Goal: Information Seeking & Learning: Learn about a topic

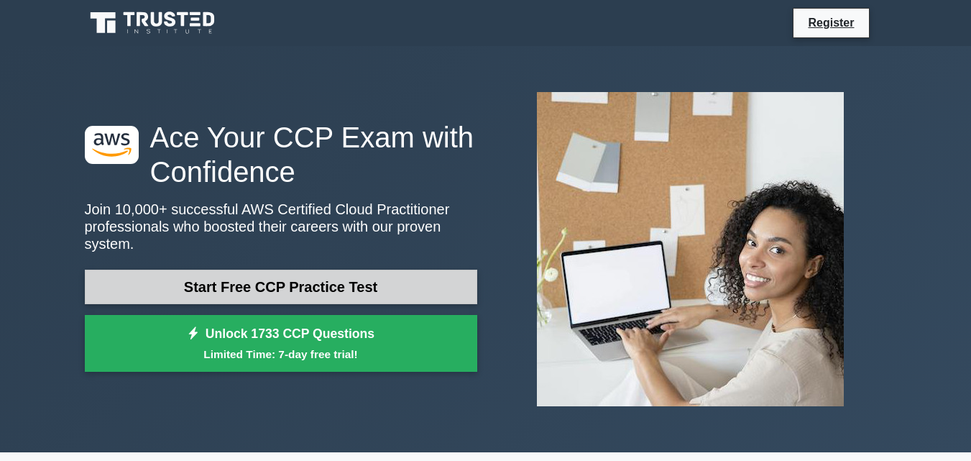
click at [231, 287] on link "Start Free CCP Practice Test" at bounding box center [281, 286] width 392 height 34
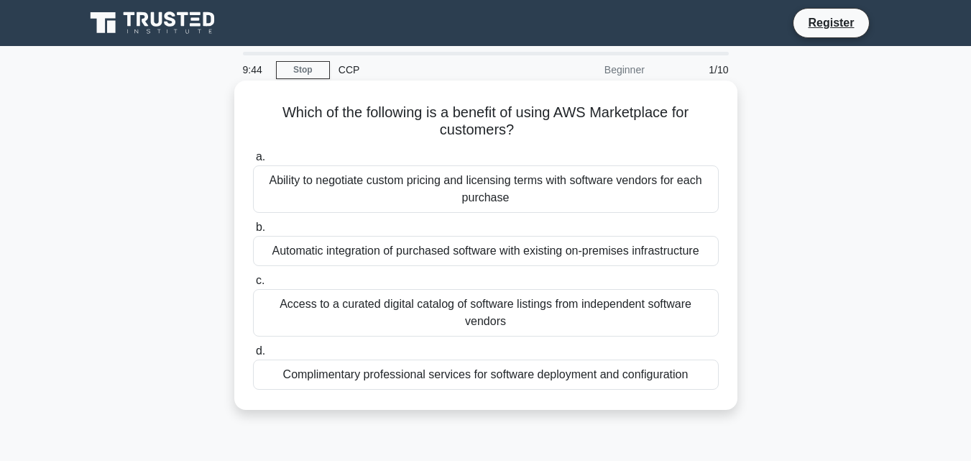
click at [511, 179] on div "Ability to negotiate custom pricing and licensing terms with software vendors f…" at bounding box center [486, 188] width 466 height 47
click at [253, 162] on input "a. Ability to negotiate custom pricing and licensing terms with software vendor…" at bounding box center [253, 156] width 0 height 9
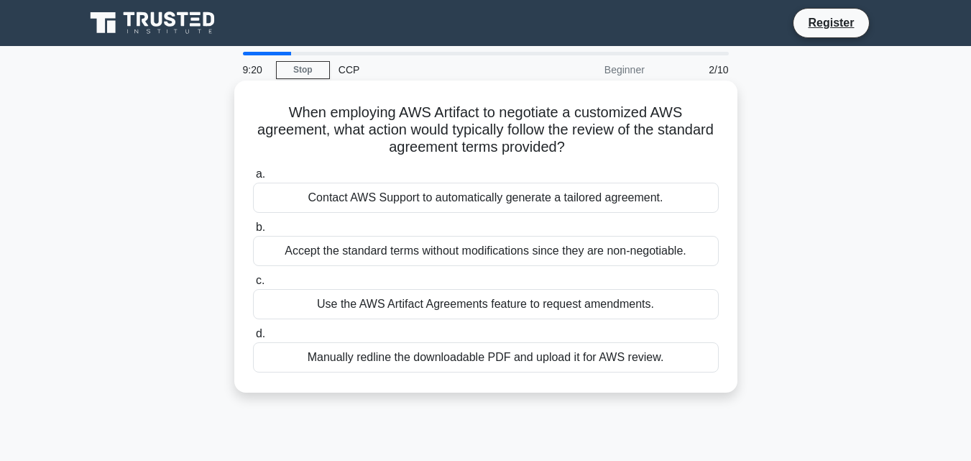
click at [426, 308] on div "Use the AWS Artifact Agreements feature to request amendments." at bounding box center [486, 304] width 466 height 30
click at [253, 285] on input "c. Use the AWS Artifact Agreements feature to request amendments." at bounding box center [253, 280] width 0 height 9
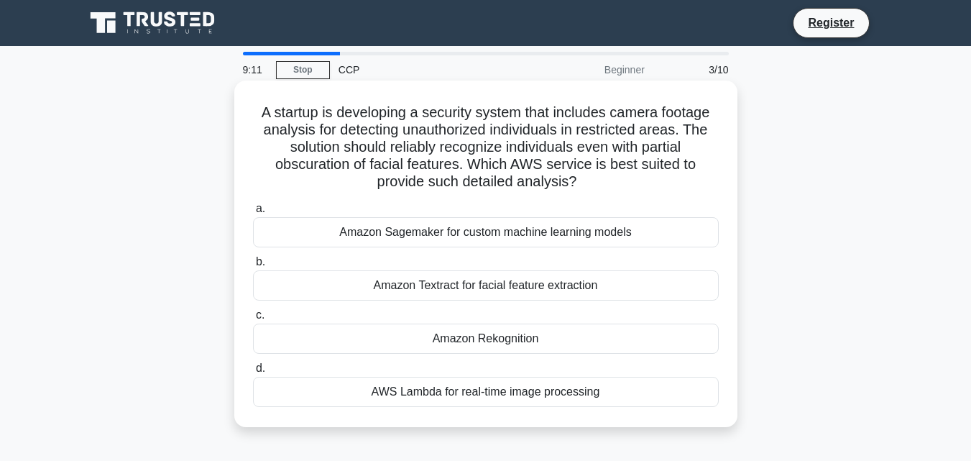
click at [457, 358] on div "a. Amazon Sagemaker for custom machine learning models b. Amazon Textract for f…" at bounding box center [485, 303] width 483 height 213
click at [460, 345] on div "Amazon Rekognition" at bounding box center [486, 338] width 466 height 30
click at [253, 320] on input "c. Amazon Rekognition" at bounding box center [253, 314] width 0 height 9
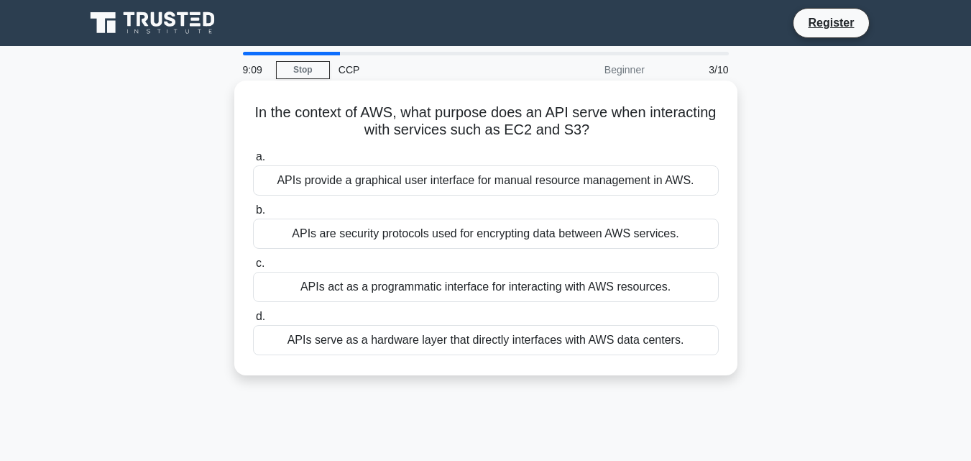
click at [460, 344] on div "APIs serve as a hardware layer that directly interfaces with AWS data centers." at bounding box center [486, 340] width 466 height 30
click at [253, 321] on input "d. APIs serve as a hardware layer that directly interfaces with AWS data center…" at bounding box center [253, 316] width 0 height 9
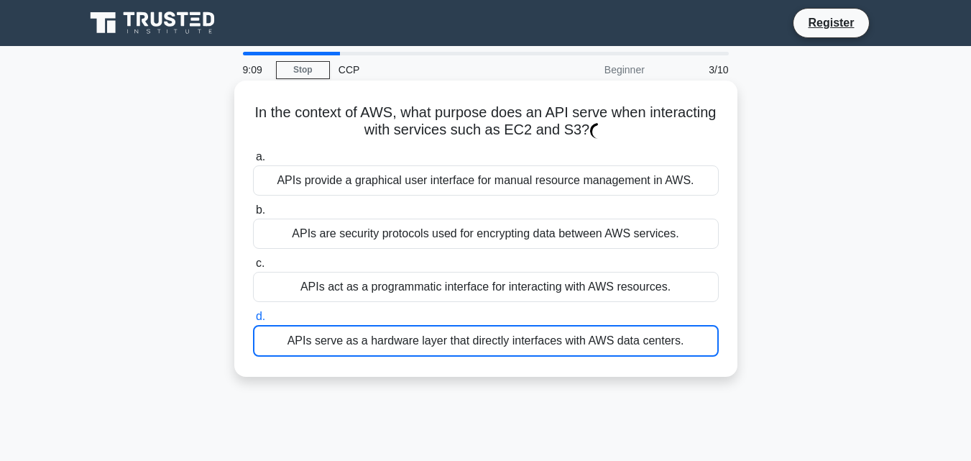
click at [460, 344] on div "APIs serve as a hardware layer that directly interfaces with AWS data centers." at bounding box center [486, 341] width 466 height 32
click at [253, 321] on input "d. APIs serve as a hardware layer that directly interfaces with AWS data center…" at bounding box center [253, 316] width 0 height 9
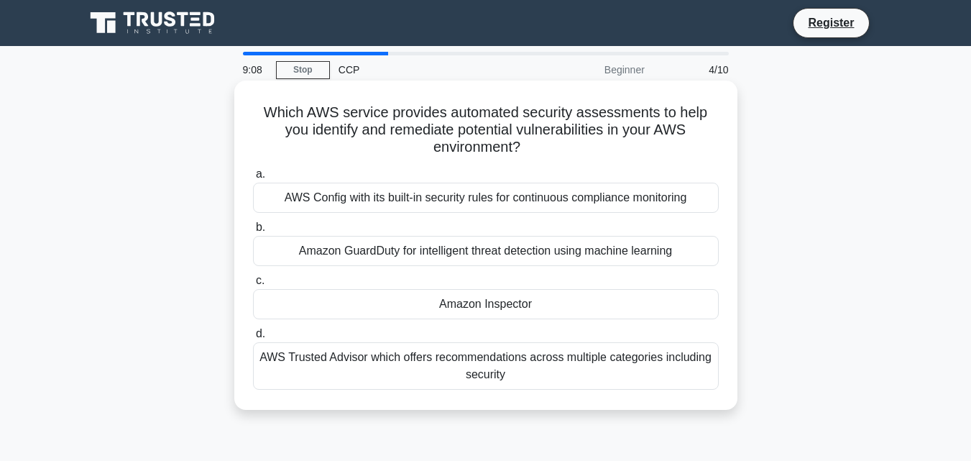
click at [461, 303] on div "Amazon Inspector" at bounding box center [486, 304] width 466 height 30
click at [253, 285] on input "c. Amazon Inspector" at bounding box center [253, 280] width 0 height 9
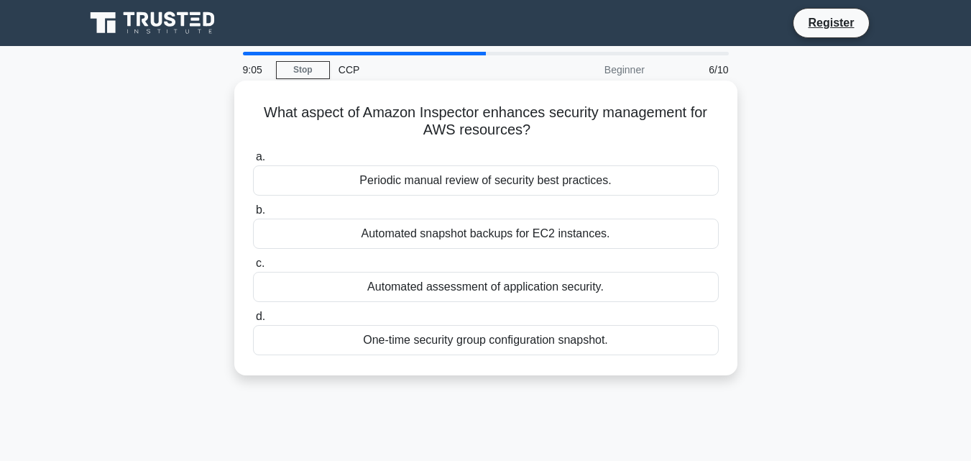
click at [473, 292] on div "Automated assessment of application security." at bounding box center [486, 287] width 466 height 30
click at [253, 268] on input "c. Automated assessment of application security." at bounding box center [253, 263] width 0 height 9
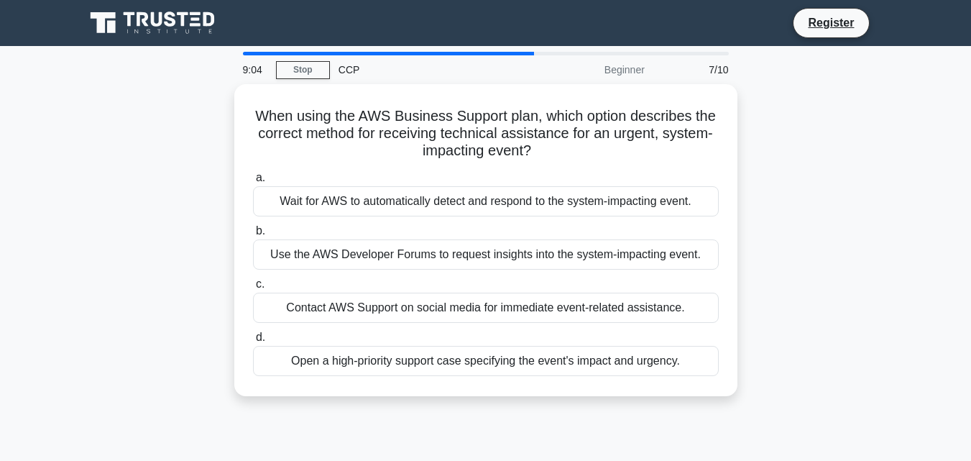
click at [473, 292] on div "Contact AWS Support on social media for immediate event-related assistance." at bounding box center [486, 307] width 466 height 30
click at [253, 289] on input "c. Contact AWS Support on social media for immediate event-related assistance." at bounding box center [253, 283] width 0 height 9
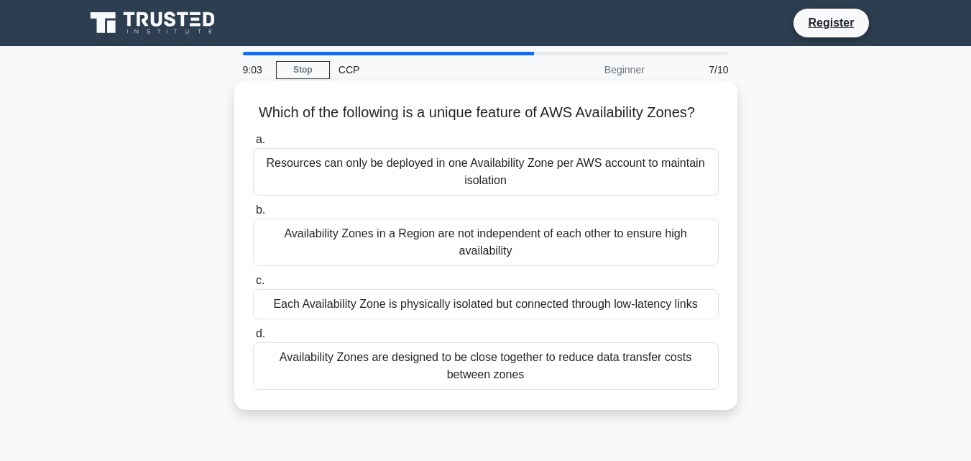
click at [489, 251] on div "Availability Zones in a Region are not independent of each other to ensure high…" at bounding box center [486, 241] width 466 height 47
click at [253, 215] on input "b. Availability Zones in a Region are not independent of each other to ensure h…" at bounding box center [253, 209] width 0 height 9
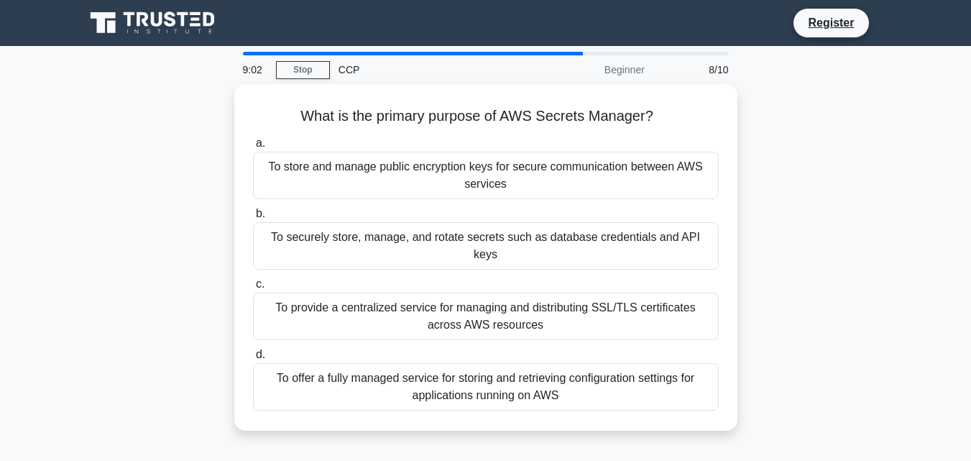
click at [466, 306] on div "To provide a centralized service for managing and distributing SSL/TLS certific…" at bounding box center [486, 315] width 466 height 47
click at [253, 289] on input "c. To provide a centralized service for managing and distributing SSL/TLS certi…" at bounding box center [253, 283] width 0 height 9
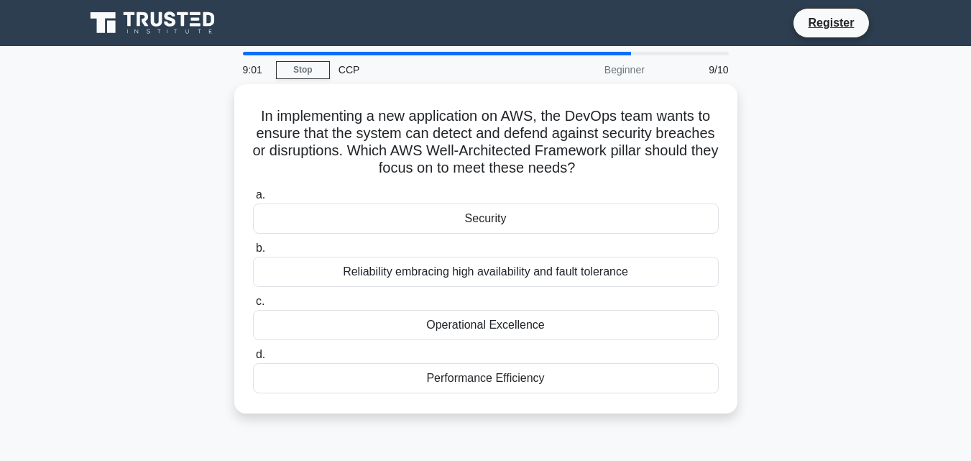
click at [498, 241] on label "b. Reliability embracing high availability and fault tolerance" at bounding box center [486, 262] width 466 height 47
click at [253, 244] on input "b. Reliability embracing high availability and fault tolerance" at bounding box center [253, 248] width 0 height 9
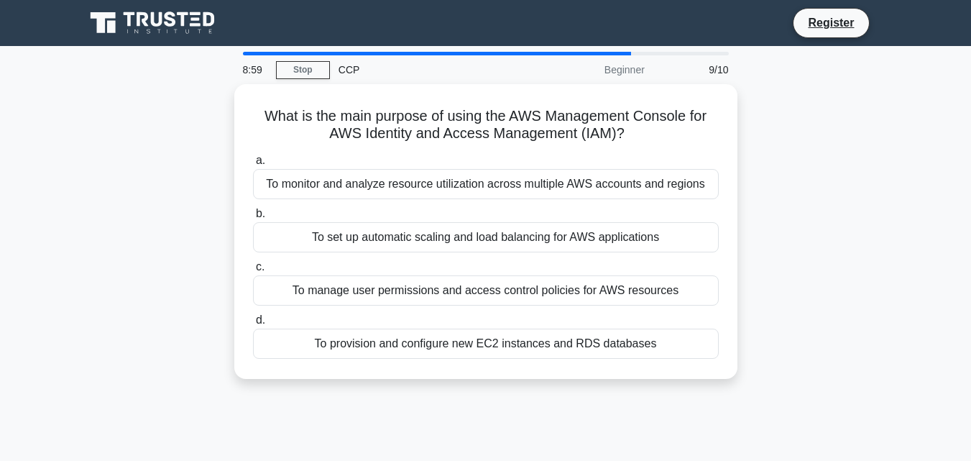
click at [459, 313] on label "d. To provision and configure new EC2 instances and RDS databases" at bounding box center [486, 334] width 466 height 47
click at [253, 315] on input "d. To provision and configure new EC2 instances and RDS databases" at bounding box center [253, 319] width 0 height 9
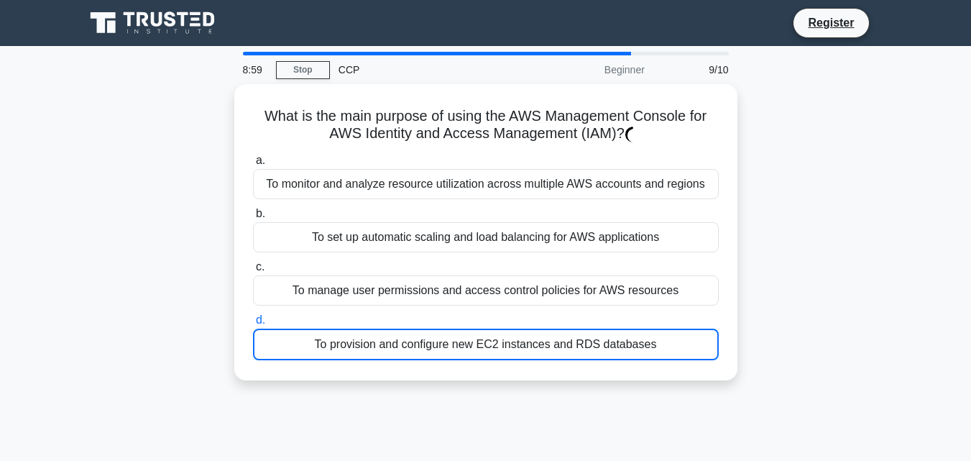
click at [459, 313] on label "d. To provision and configure new EC2 instances and RDS databases" at bounding box center [486, 335] width 466 height 49
click at [253, 315] on input "d. To provision and configure new EC2 instances and RDS databases" at bounding box center [253, 319] width 0 height 9
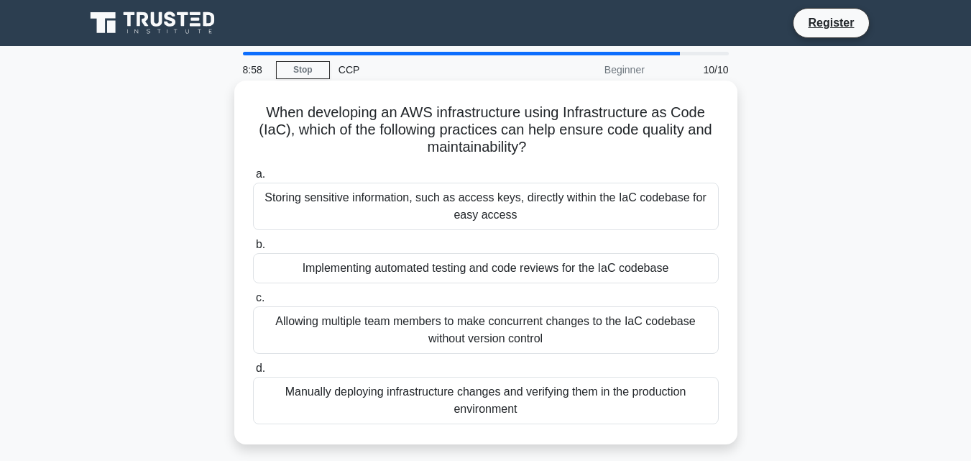
click at [479, 263] on div "Implementing automated testing and code reviews for the IaC codebase" at bounding box center [486, 268] width 466 height 30
click at [253, 249] on input "b. Implementing automated testing and code reviews for the IaC codebase" at bounding box center [253, 244] width 0 height 9
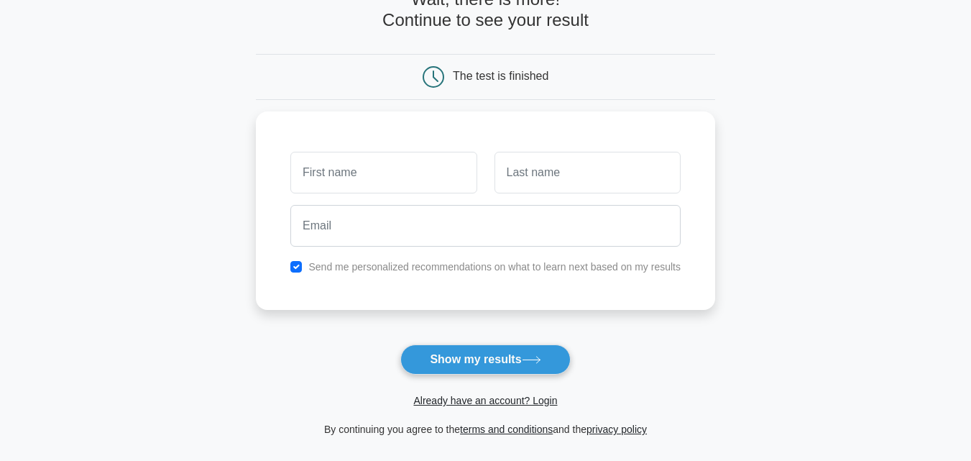
scroll to position [135, 0]
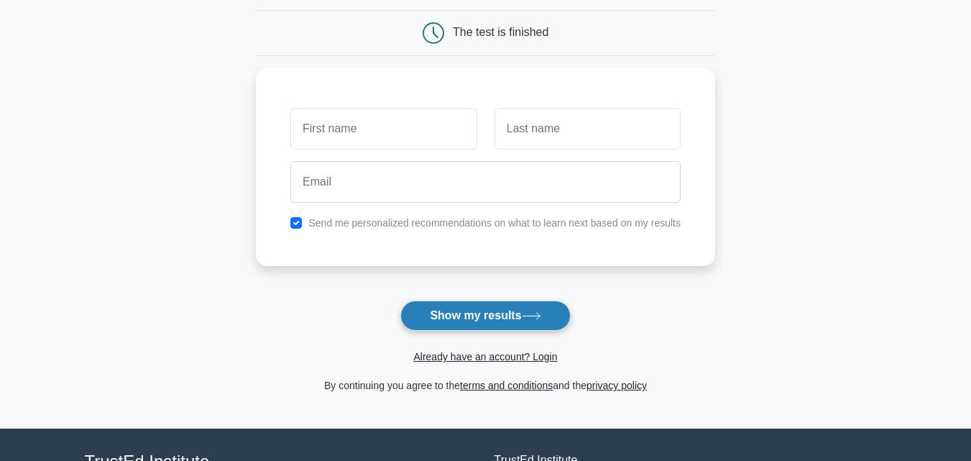
click at [451, 310] on button "Show my results" at bounding box center [485, 315] width 170 height 30
